Goal: Information Seeking & Learning: Understand process/instructions

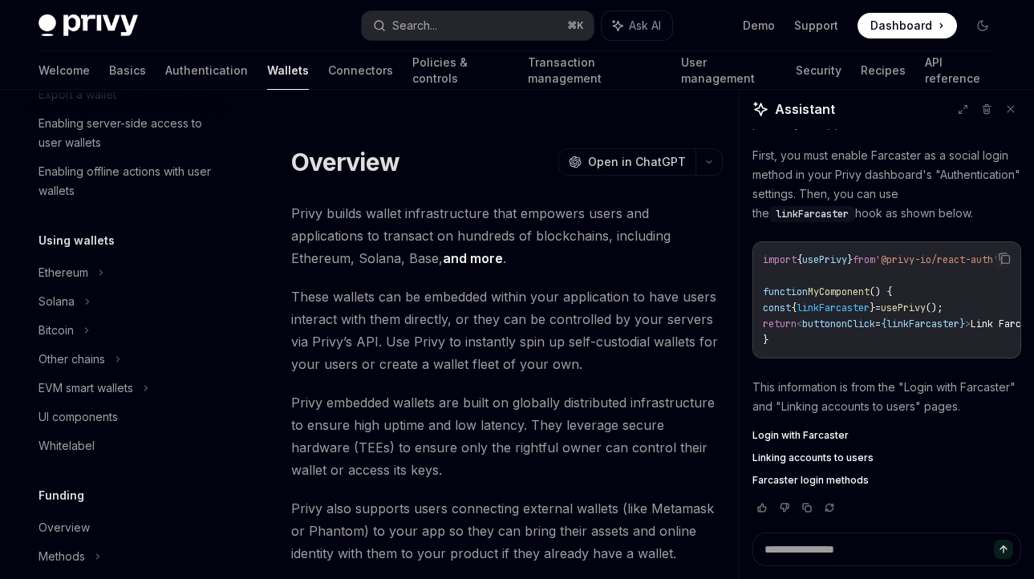
scroll to position [272, 0]
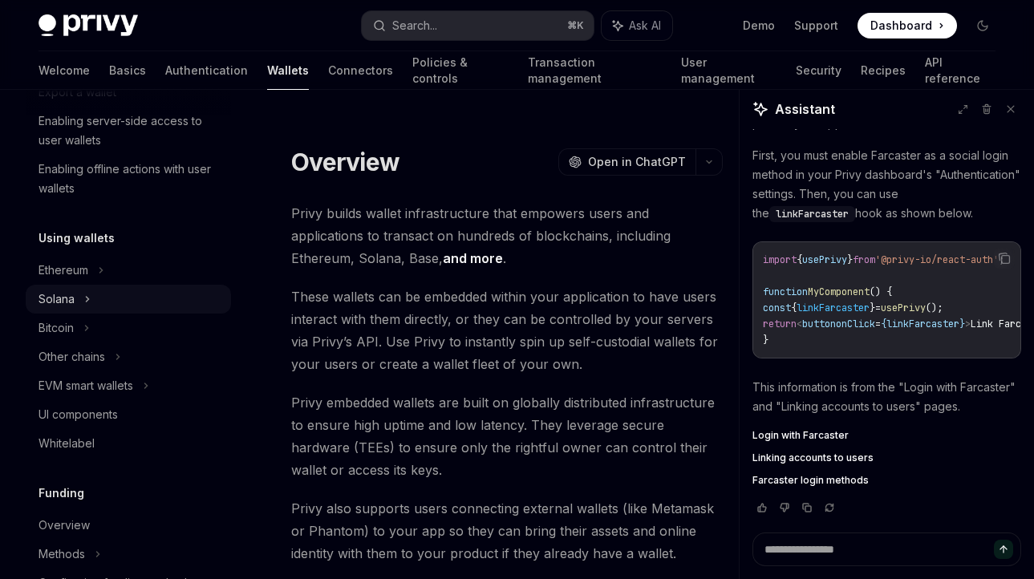
click at [67, 15] on div "Solana" at bounding box center [70, 5] width 62 height 19
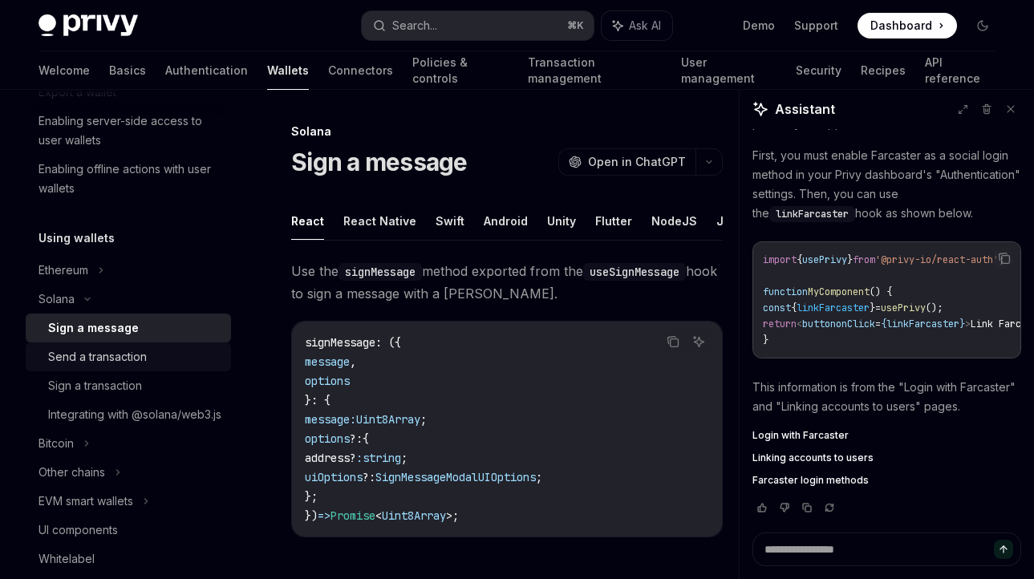
click at [108, 364] on div "Send a transaction" at bounding box center [97, 356] width 99 height 19
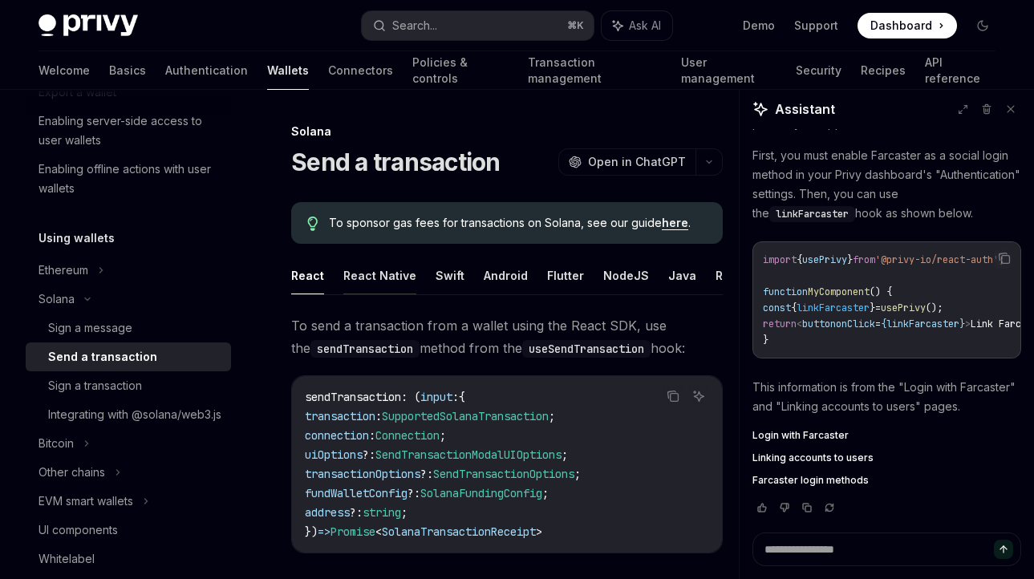
click at [387, 274] on button "React Native" at bounding box center [379, 276] width 73 height 38
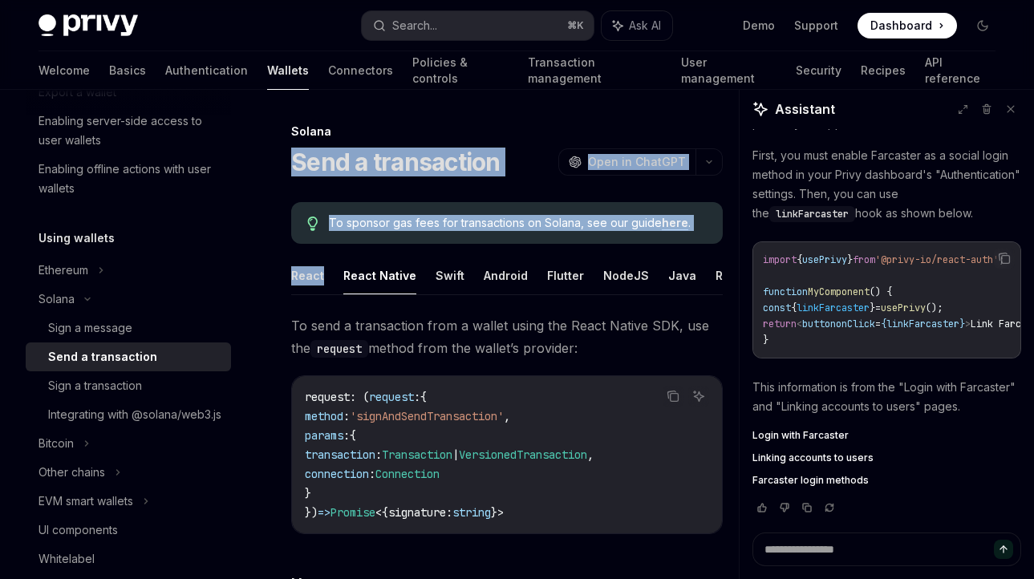
drag, startPoint x: 296, startPoint y: 156, endPoint x: 374, endPoint y: 252, distance: 123.2
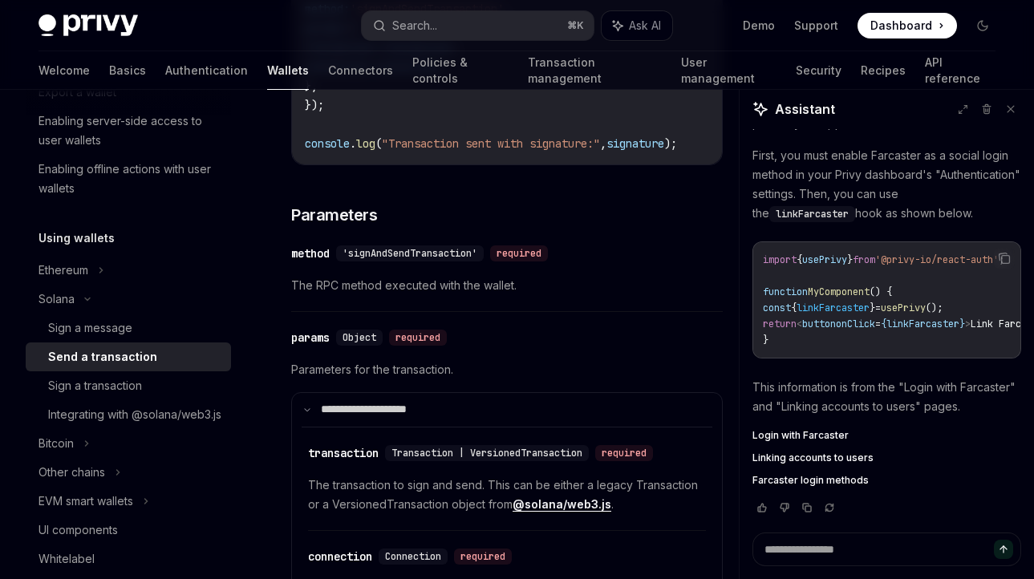
scroll to position [1412, 0]
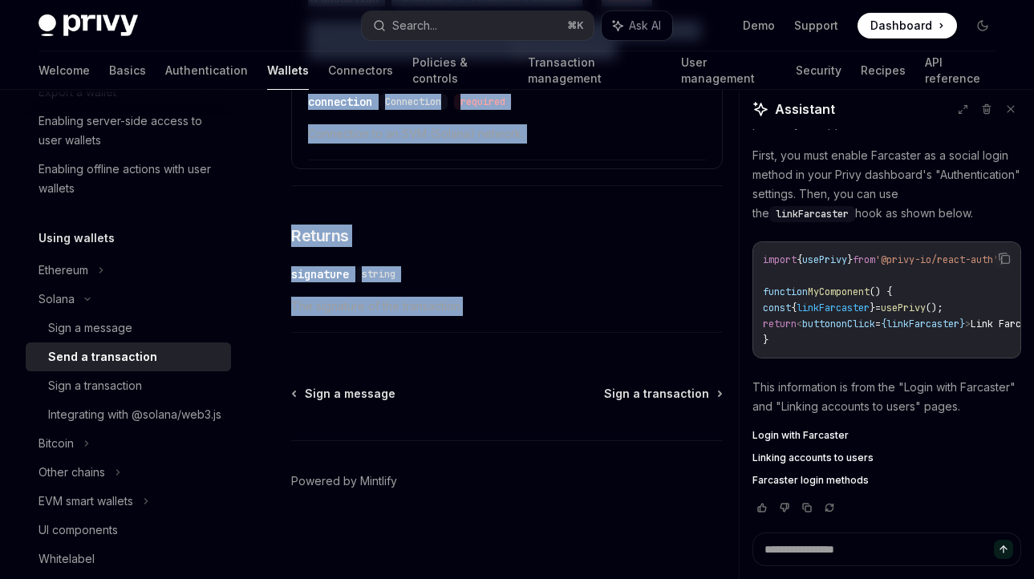
click at [482, 307] on span "The signature of the transaction." at bounding box center [507, 306] width 432 height 19
copy div "Lore i dolorsitame ConsEC Adip el SeddOEI TempOR Inci ut LaboREE Do magnaal eni…"
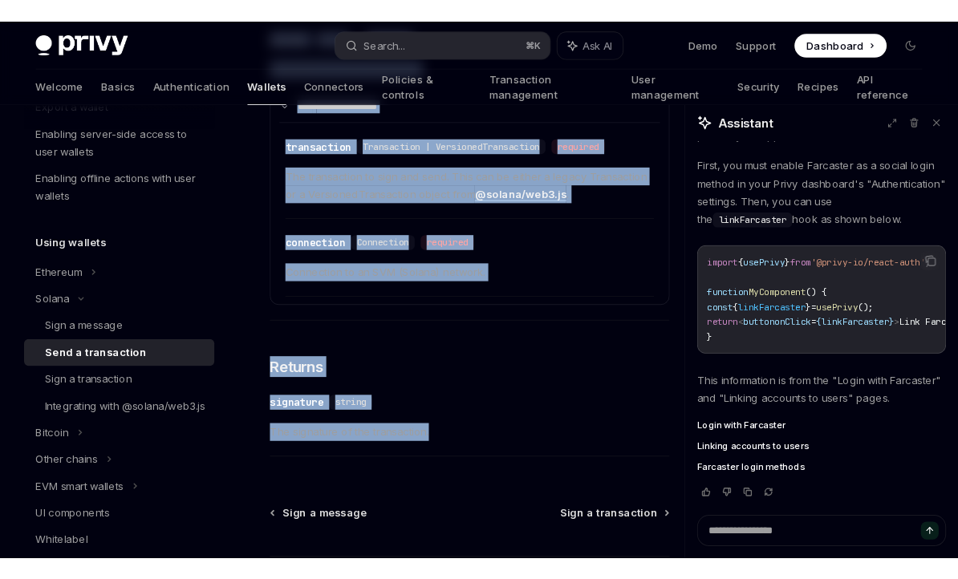
scroll to position [963, 0]
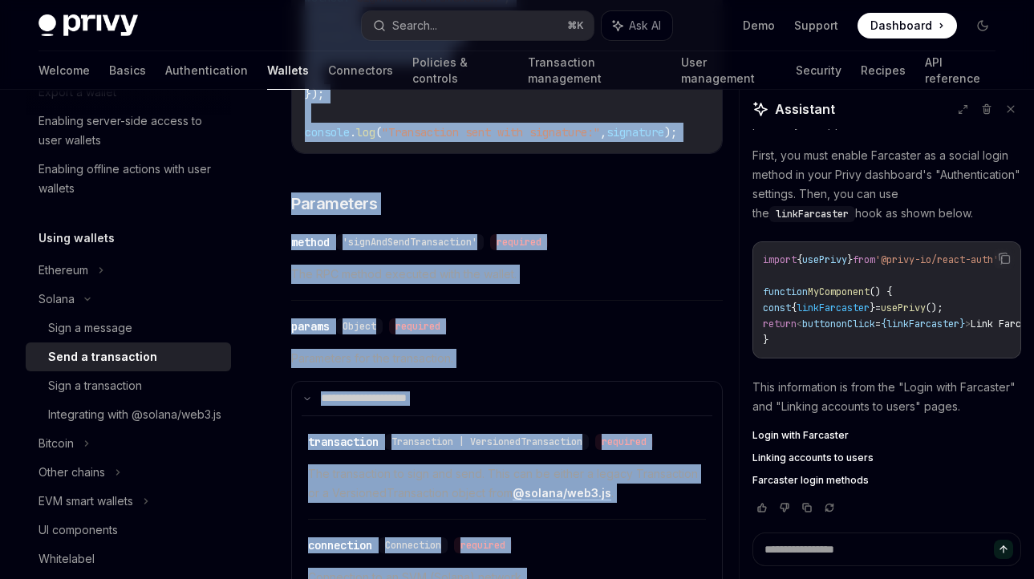
type textarea "*"
